Goal: Task Accomplishment & Management: Manage account settings

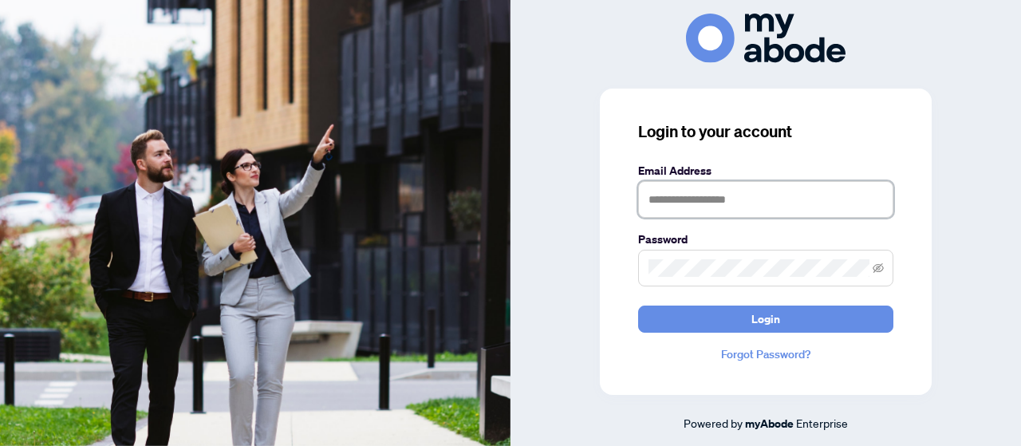
click at [711, 186] on input "text" at bounding box center [765, 199] width 255 height 37
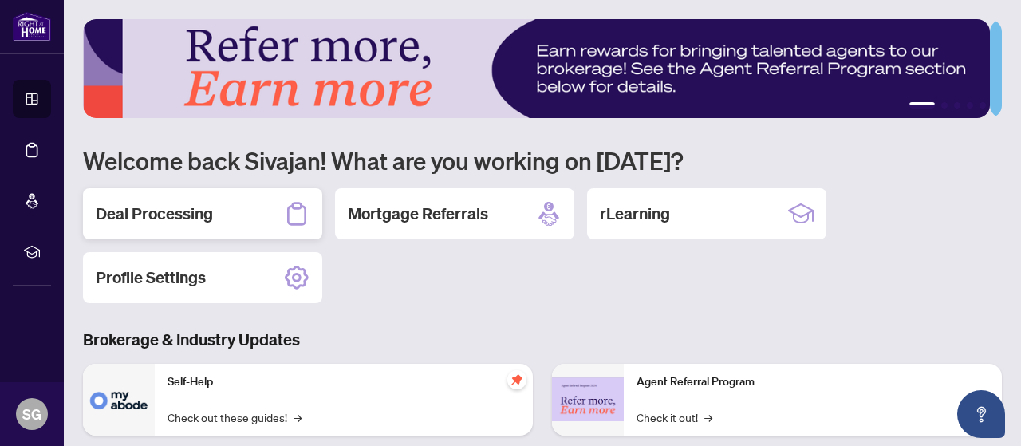
click at [199, 203] on h2 "Deal Processing" at bounding box center [154, 214] width 117 height 22
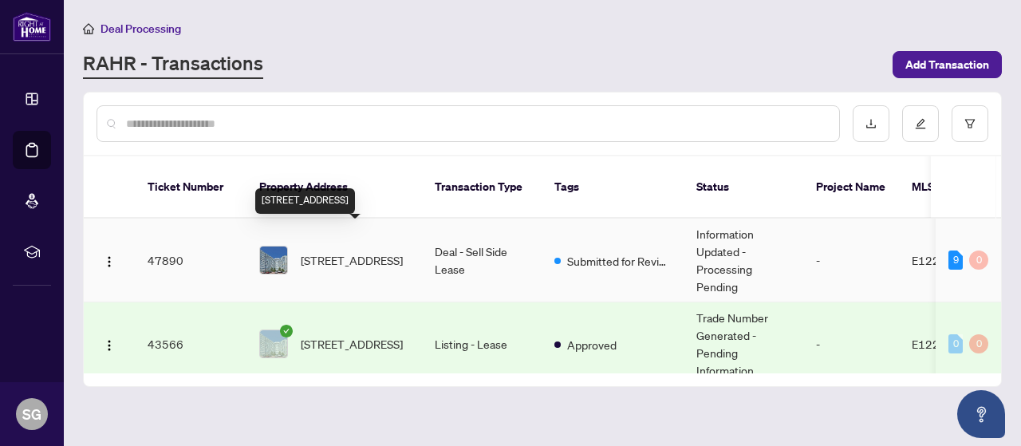
click at [341, 251] on span "611-3050 Ellesmere Rd, Toronto, Ontario M1E 5E6, Canada" at bounding box center [352, 260] width 102 height 18
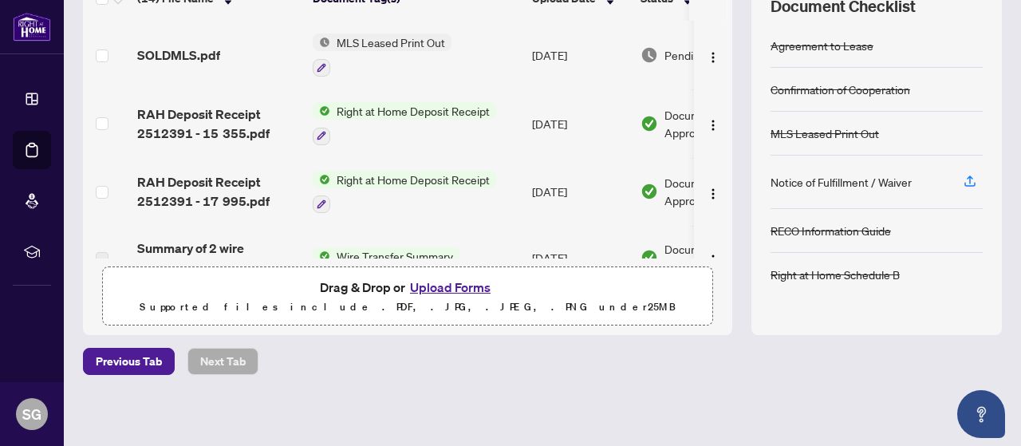
scroll to position [243, 0]
click at [428, 287] on button "Upload Forms" at bounding box center [450, 286] width 90 height 21
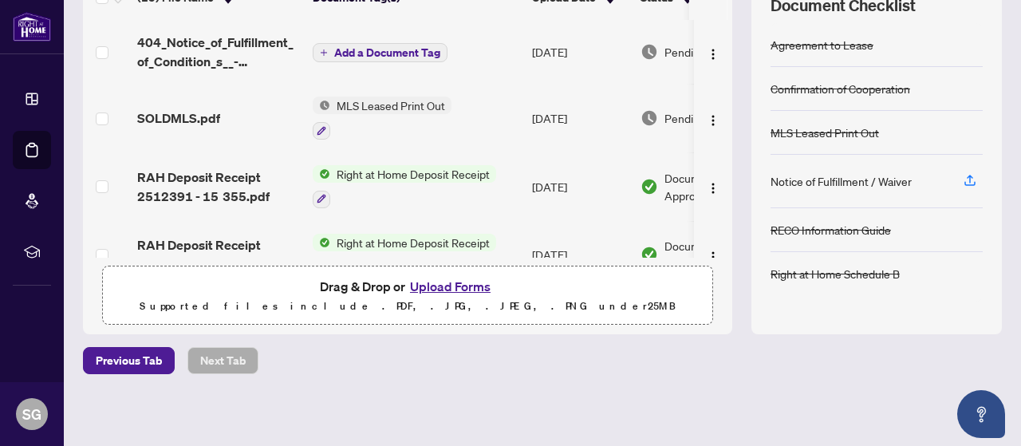
click at [388, 47] on span "Add a Document Tag" at bounding box center [387, 52] width 106 height 11
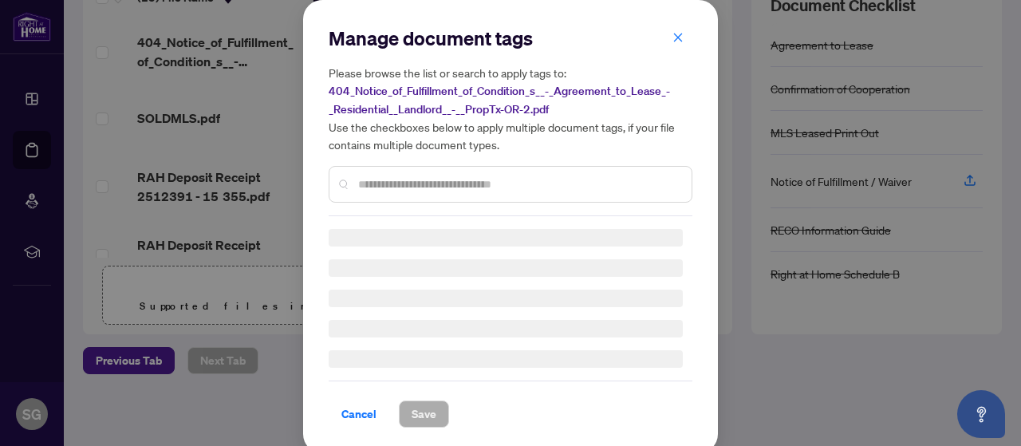
click at [418, 172] on div at bounding box center [511, 184] width 364 height 37
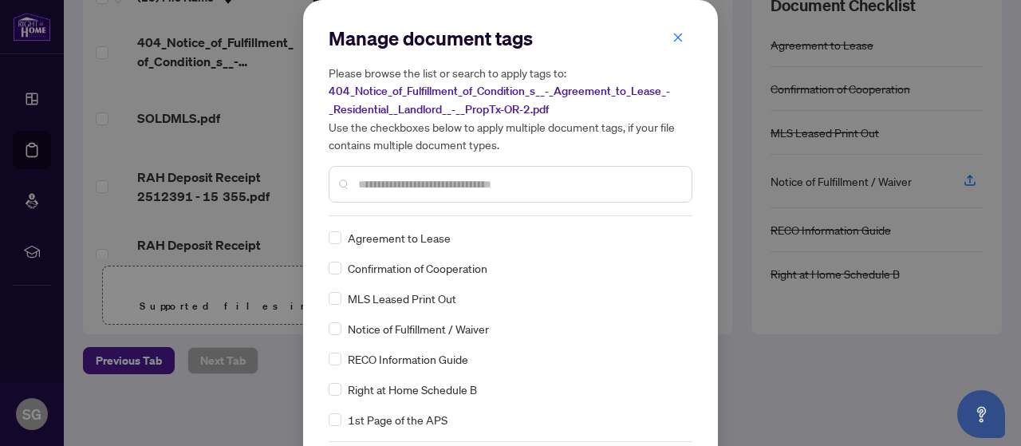
click at [413, 175] on input "text" at bounding box center [518, 184] width 321 height 18
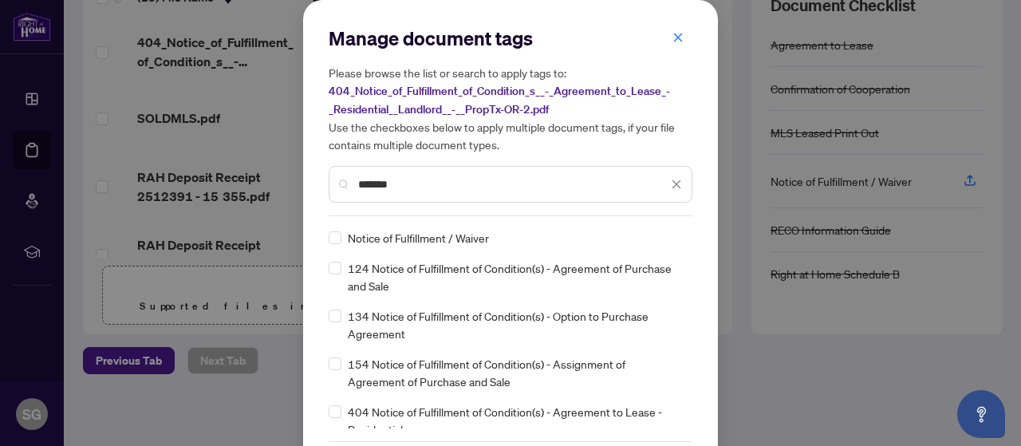
type input "*******"
drag, startPoint x: 1007, startPoint y: 123, endPoint x: 1015, endPoint y: 126, distance: 8.6
click at [1015, 126] on div "Manage document tags Please browse the list or search to apply tags to: 404_Not…" at bounding box center [510, 223] width 1021 height 446
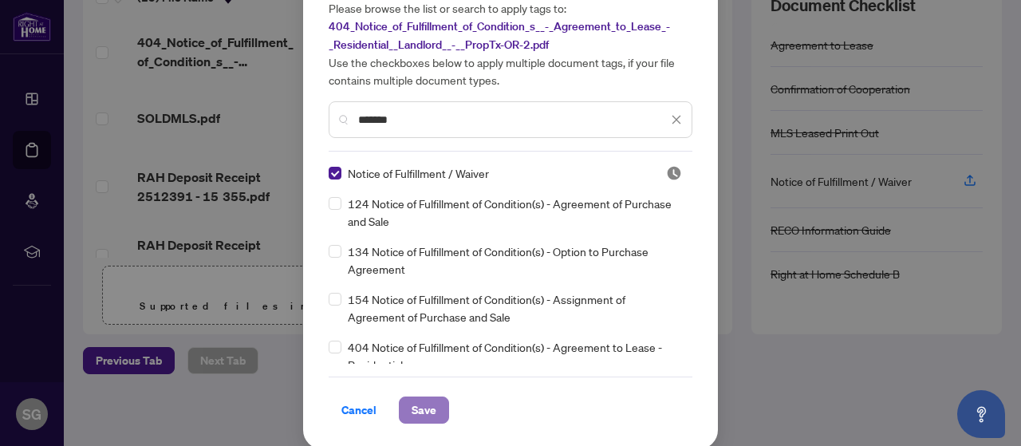
click at [412, 412] on span "Save" at bounding box center [424, 410] width 25 height 26
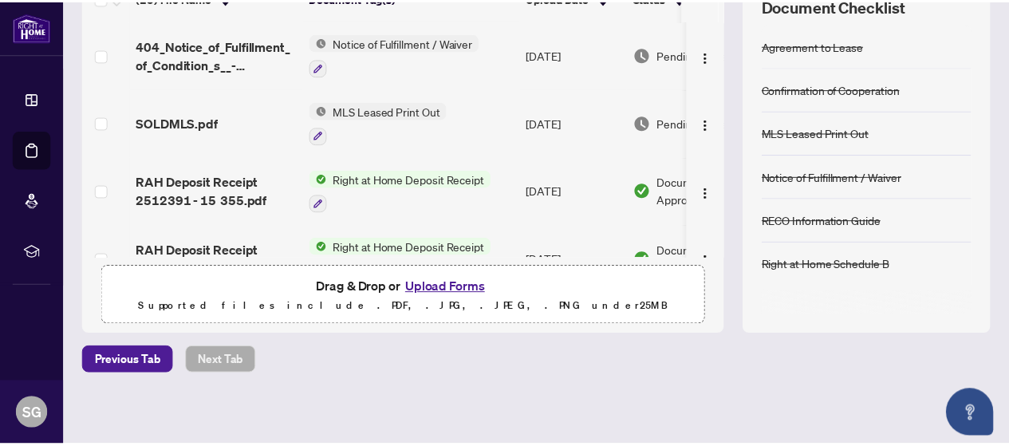
scroll to position [0, 0]
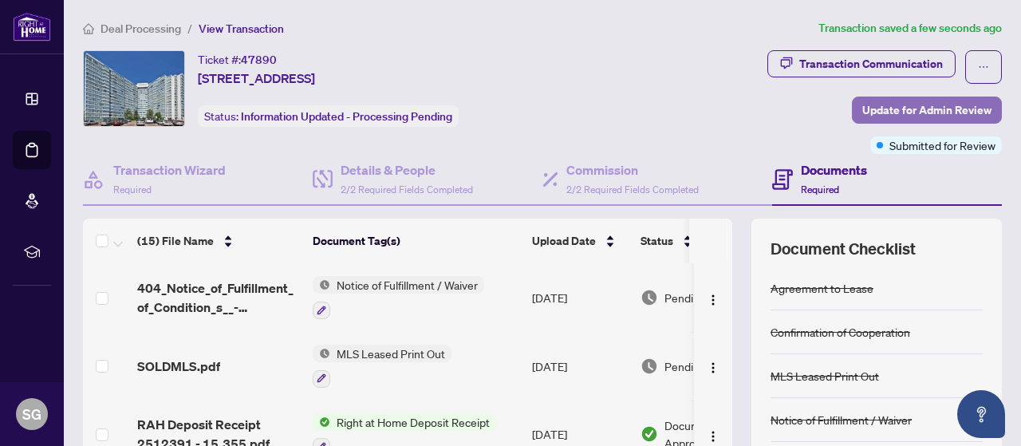
click at [920, 113] on span "Update for Admin Review" at bounding box center [926, 110] width 129 height 26
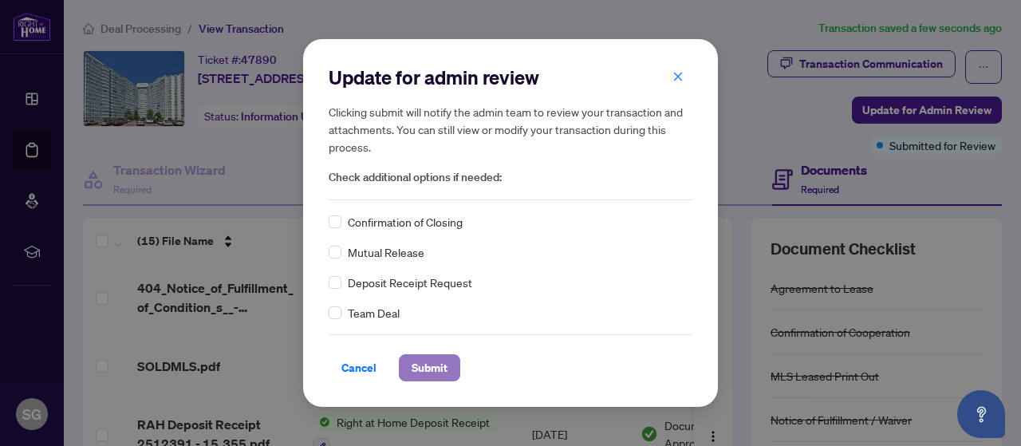
click at [413, 367] on span "Submit" at bounding box center [430, 368] width 36 height 26
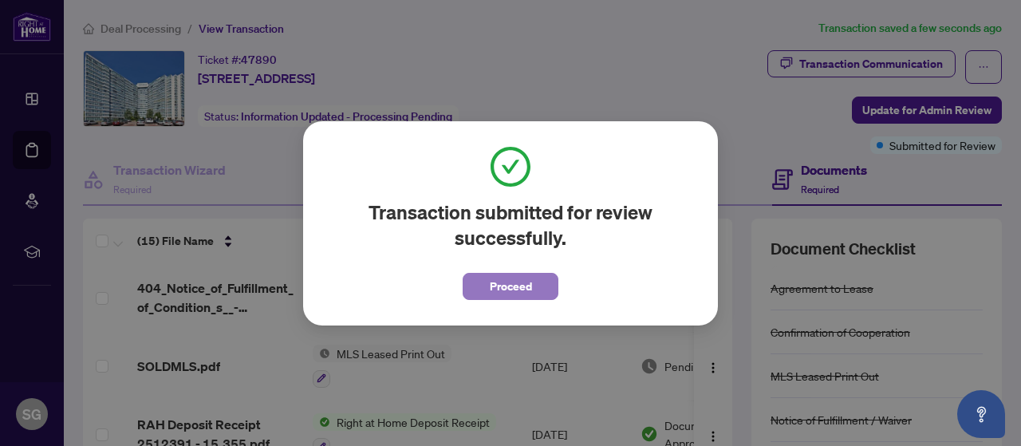
click at [496, 282] on span "Proceed" at bounding box center [511, 287] width 42 height 26
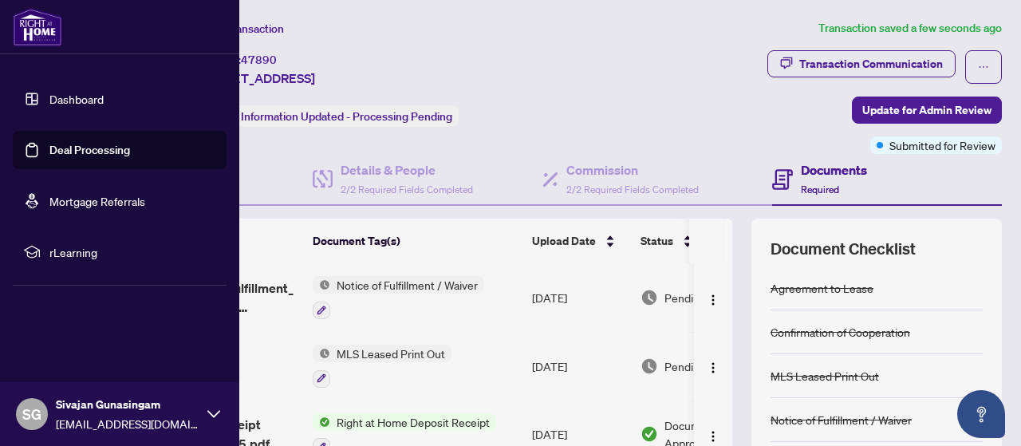
click at [215, 411] on icon at bounding box center [213, 414] width 13 height 13
click at [77, 325] on span "Logout" at bounding box center [64, 319] width 36 height 26
